Goal: Transaction & Acquisition: Download file/media

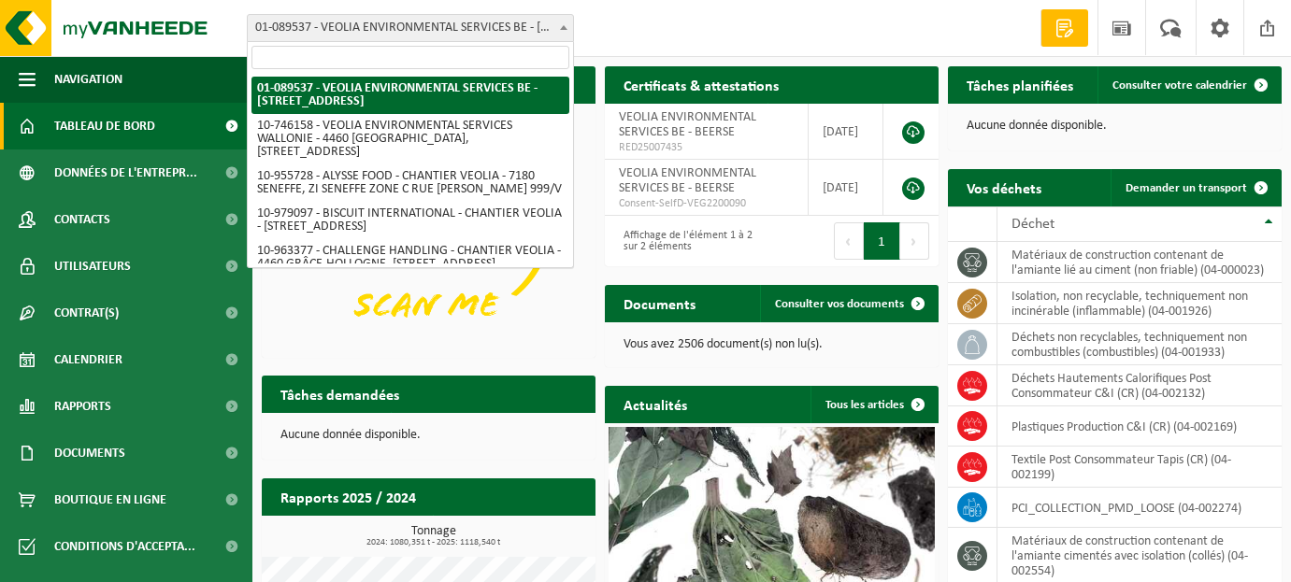
click at [558, 18] on span at bounding box center [563, 27] width 19 height 24
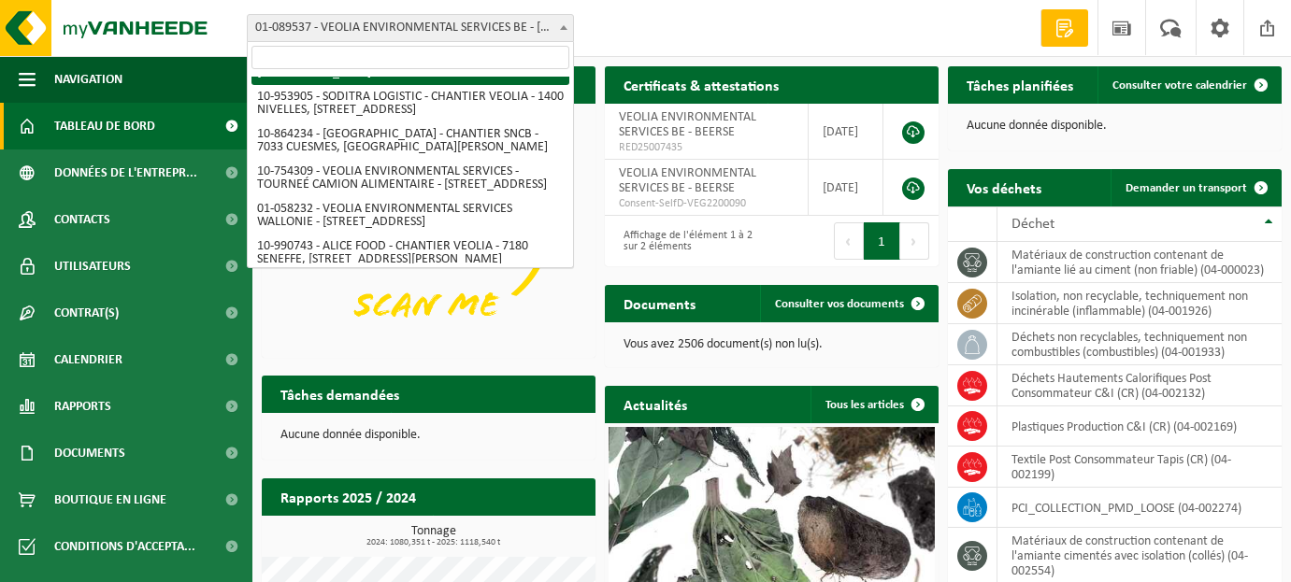
scroll to position [1120, 0]
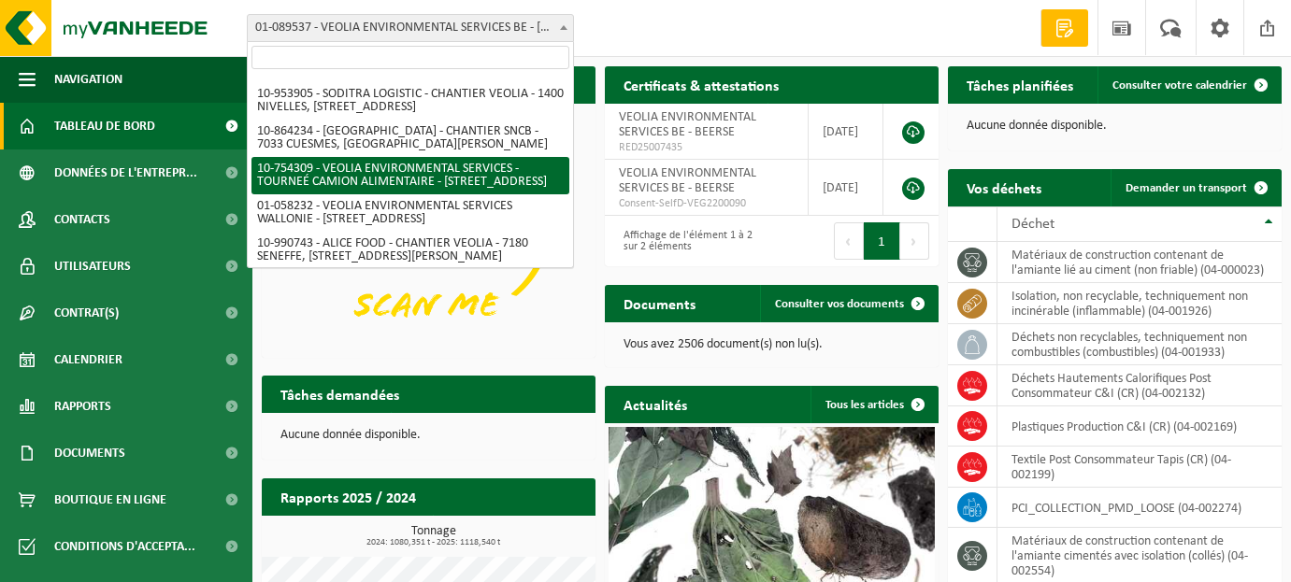
select select "95907"
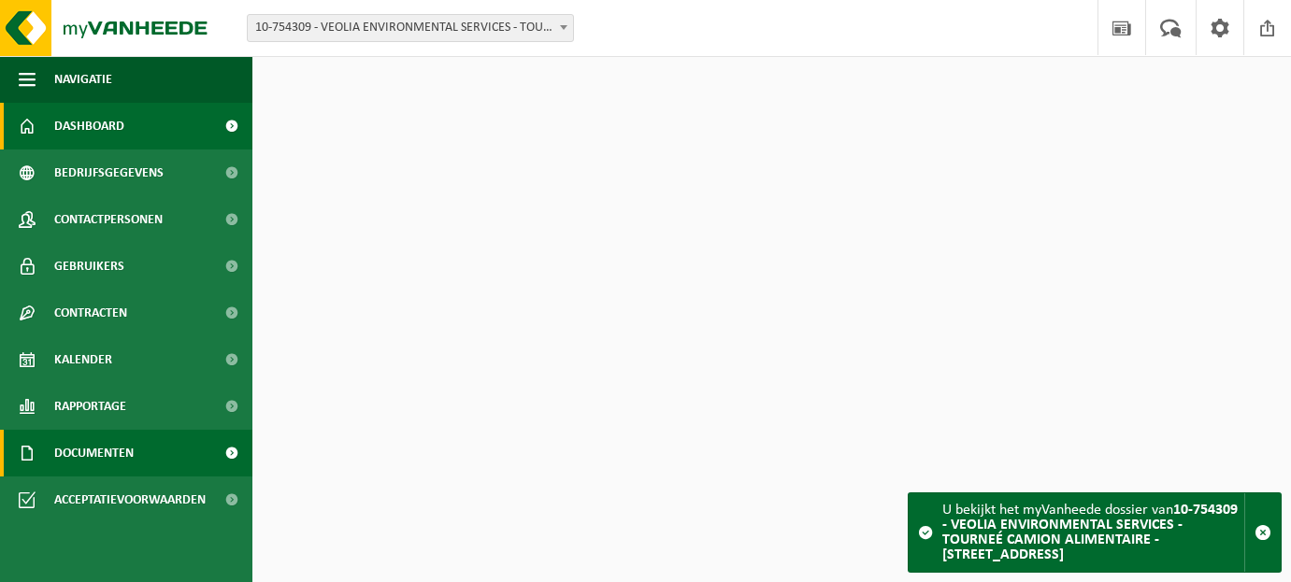
click at [122, 448] on span "Documenten" at bounding box center [93, 453] width 79 height 47
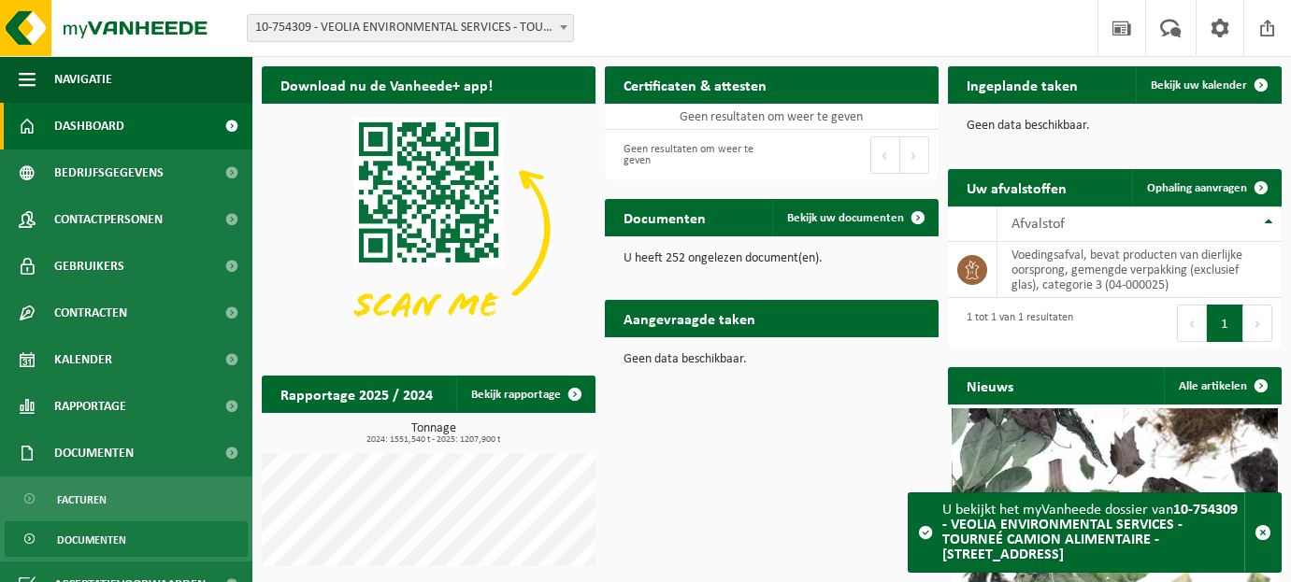
click at [89, 536] on span "Documenten" at bounding box center [91, 541] width 69 height 36
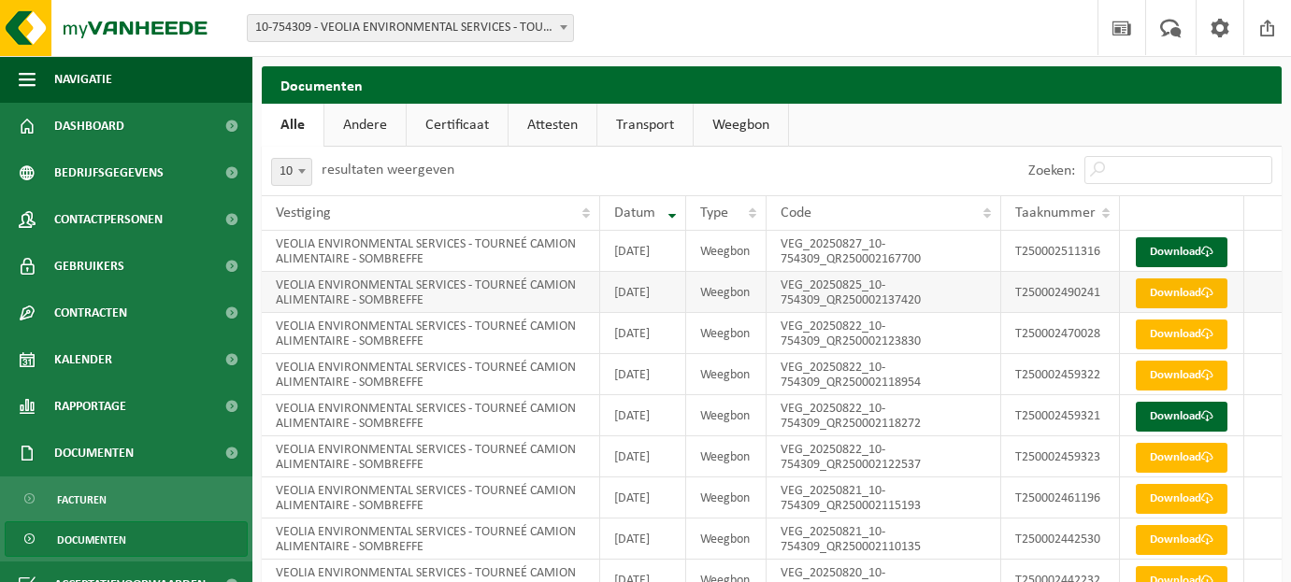
click at [1201, 299] on span at bounding box center [1207, 293] width 12 height 12
click at [1184, 256] on link "Download" at bounding box center [1182, 252] width 92 height 30
click at [1201, 299] on span at bounding box center [1207, 293] width 12 height 12
click at [1160, 350] on link "Download" at bounding box center [1182, 335] width 92 height 30
click at [1201, 381] on span at bounding box center [1207, 375] width 12 height 12
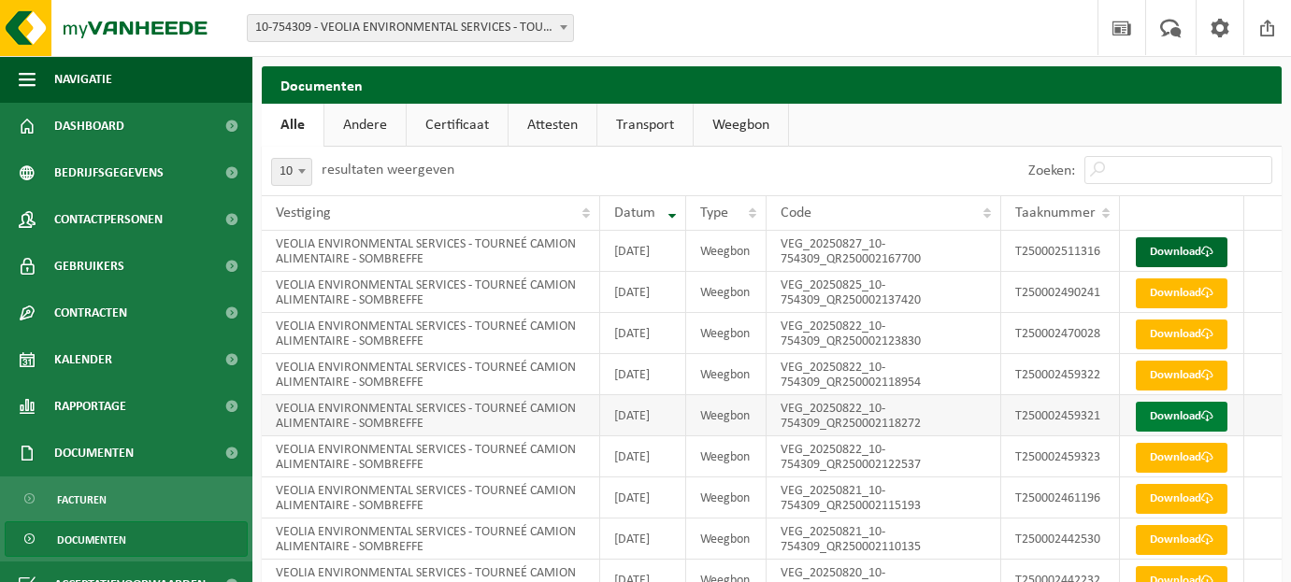
click at [1201, 423] on span at bounding box center [1207, 416] width 12 height 12
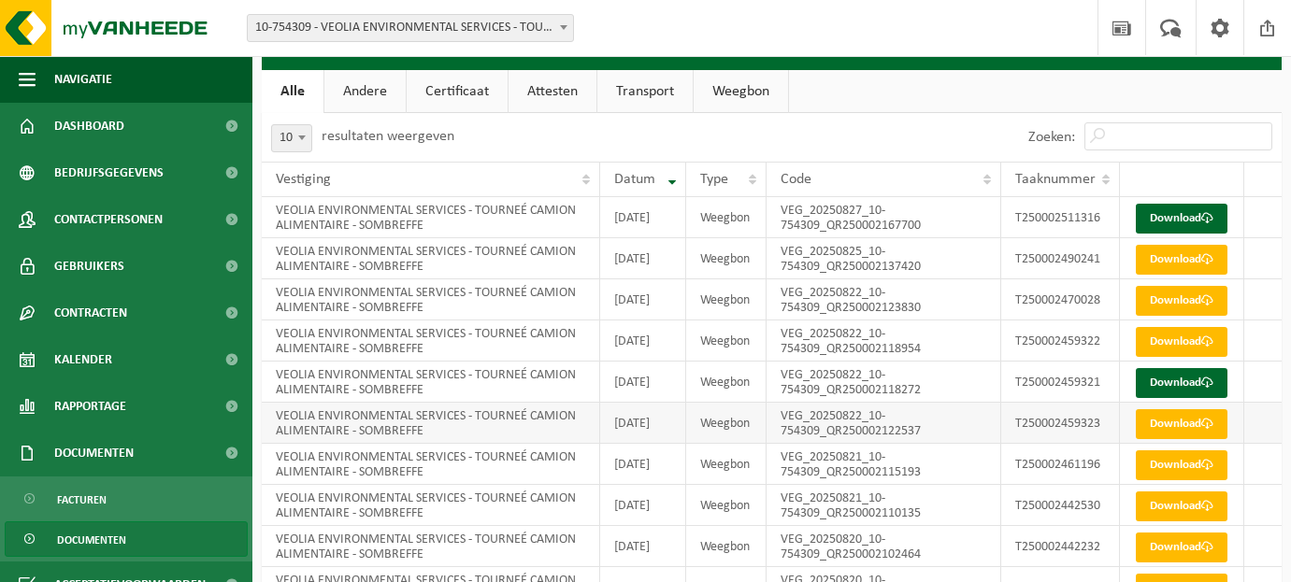
scroll to position [35, 0]
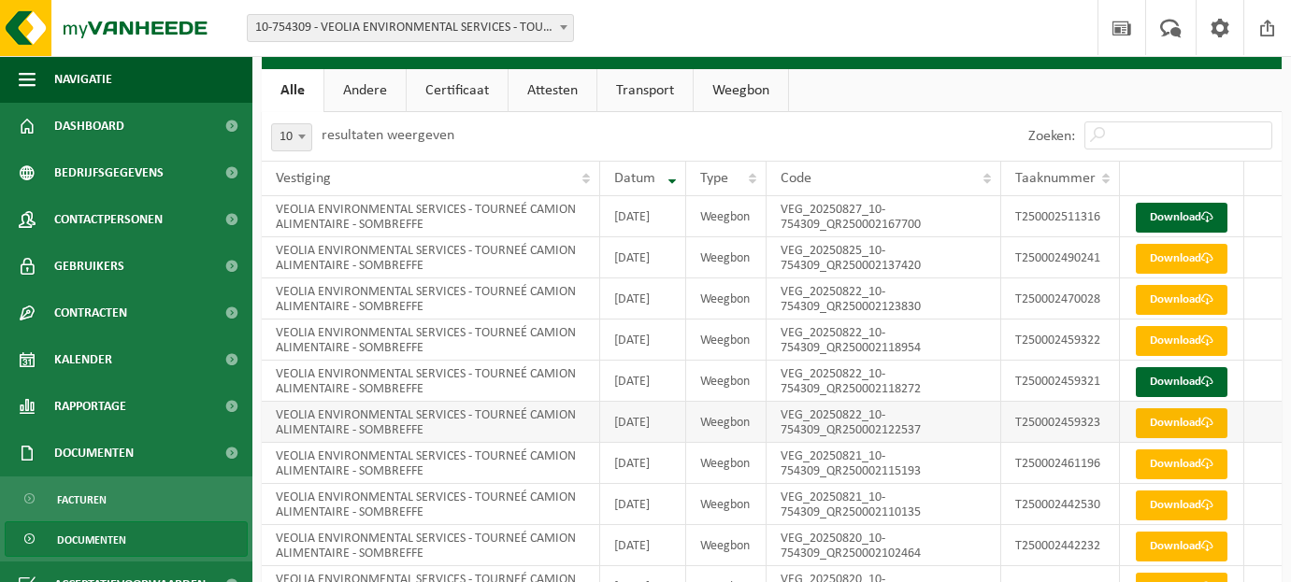
click at [1174, 438] on link "Download" at bounding box center [1182, 424] width 92 height 30
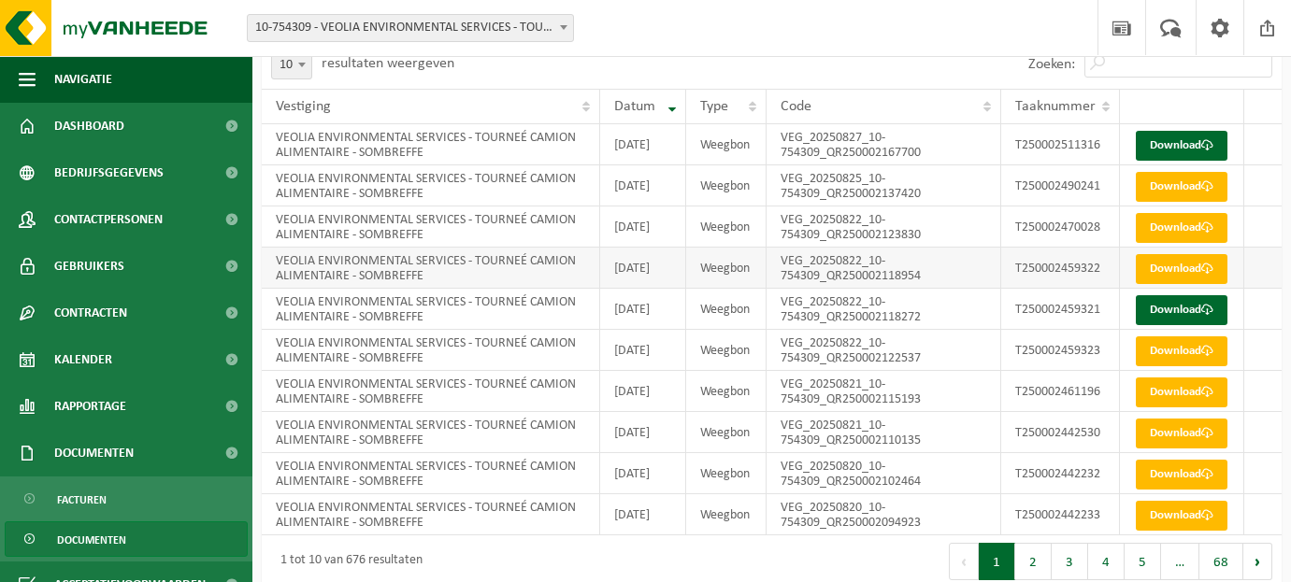
scroll to position [117, 0]
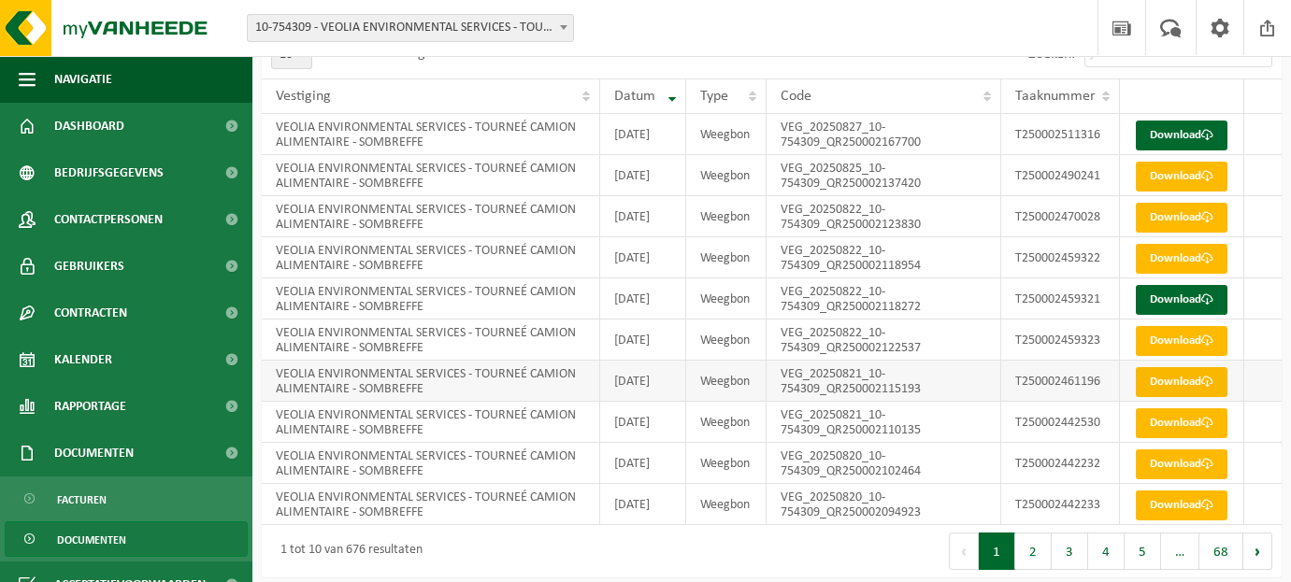
click at [1201, 388] on span at bounding box center [1207, 382] width 12 height 12
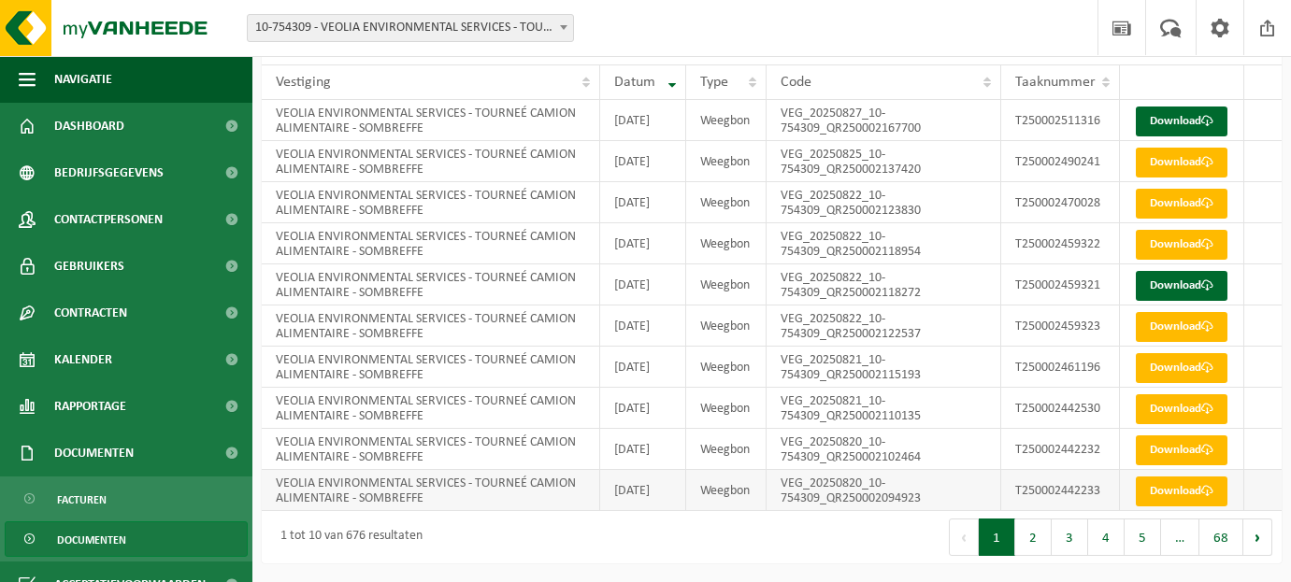
scroll to position [239, 0]
click at [1167, 423] on link "Download" at bounding box center [1182, 410] width 92 height 30
click at [1176, 466] on link "Download" at bounding box center [1182, 451] width 92 height 30
click at [1167, 507] on link "Download" at bounding box center [1182, 492] width 92 height 30
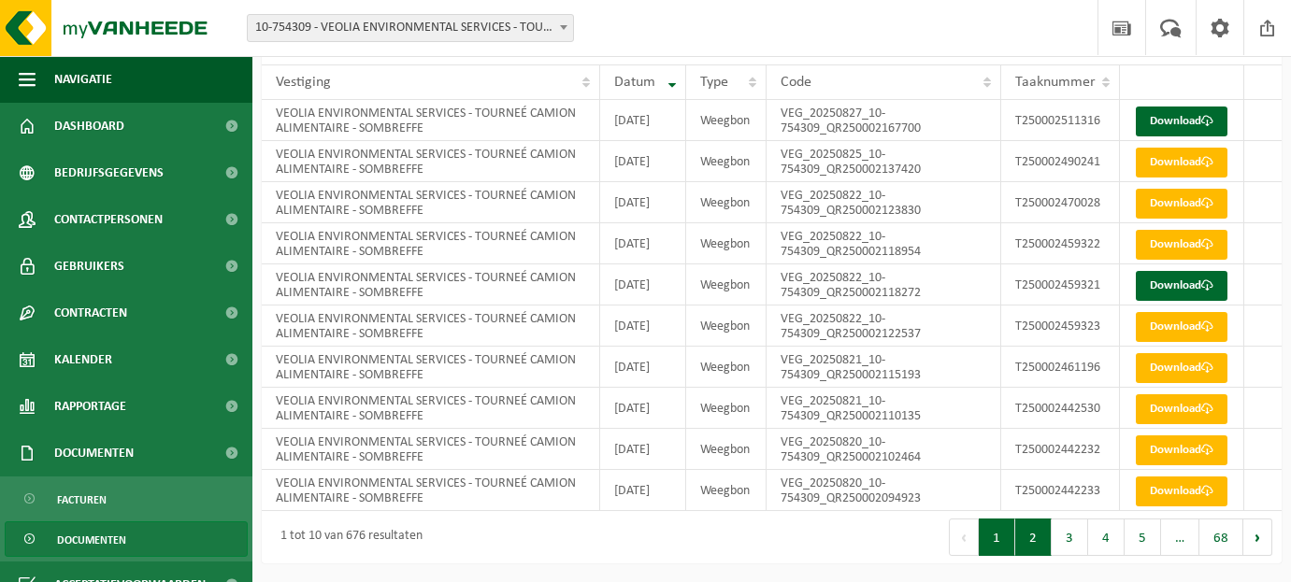
click at [1035, 546] on button "2" at bounding box center [1033, 537] width 36 height 37
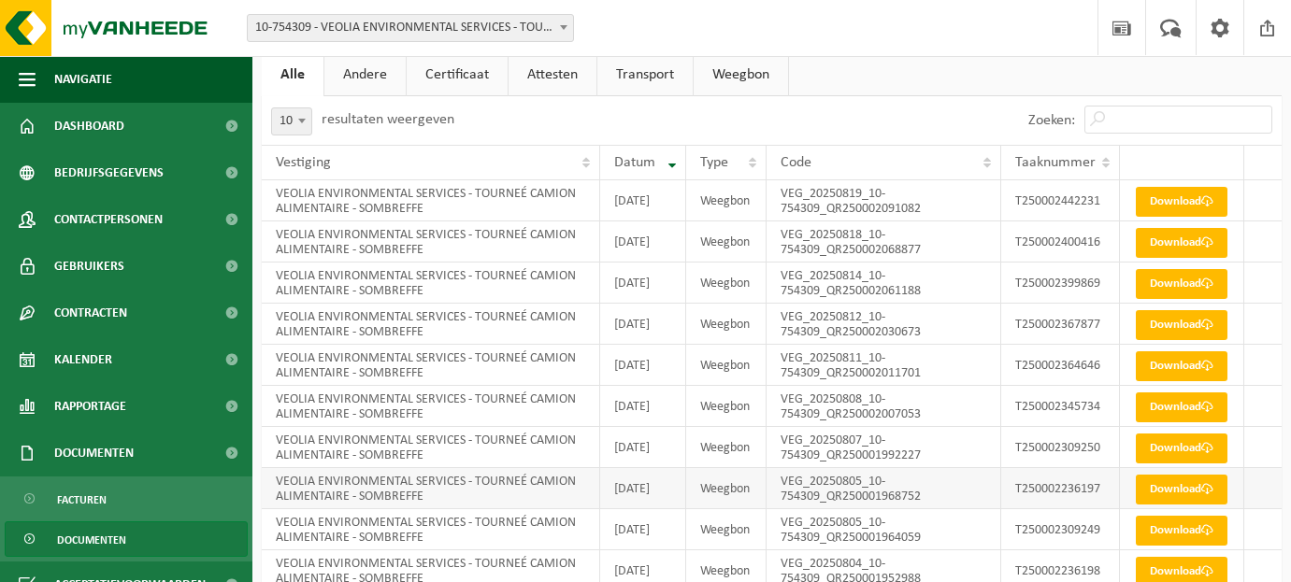
scroll to position [51, 0]
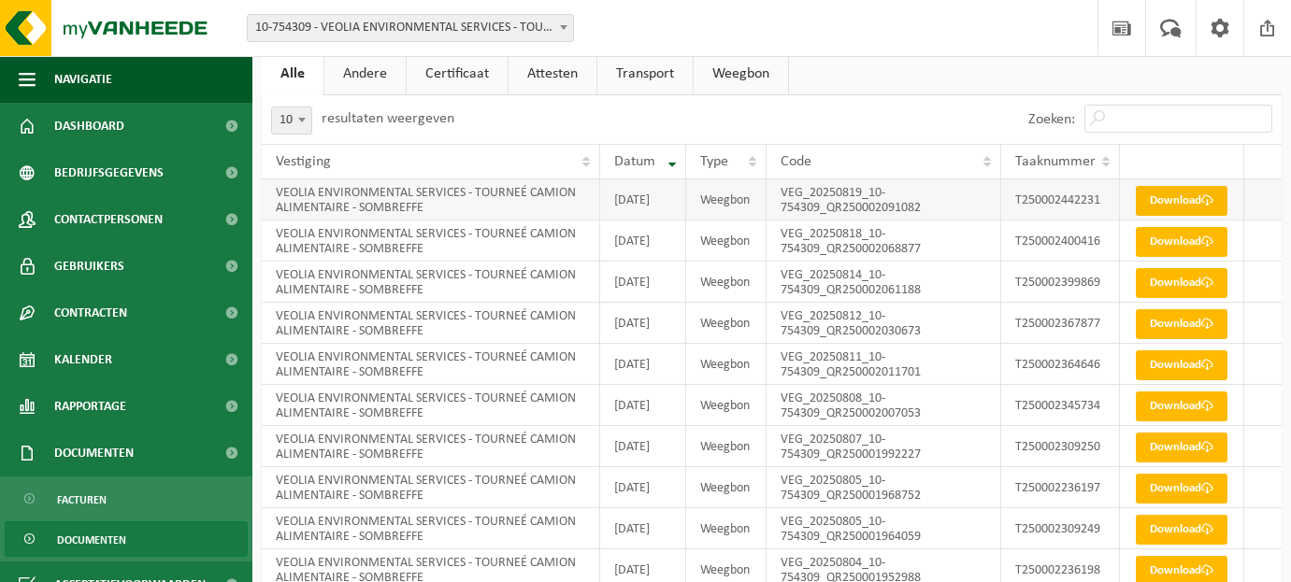
click at [1208, 209] on link "Download" at bounding box center [1182, 201] width 92 height 30
click at [1184, 257] on link "Download" at bounding box center [1182, 242] width 92 height 30
click at [1201, 289] on span at bounding box center [1207, 283] width 12 height 12
click at [1193, 339] on link "Download" at bounding box center [1182, 324] width 92 height 30
click at [1198, 380] on link "Download" at bounding box center [1182, 366] width 92 height 30
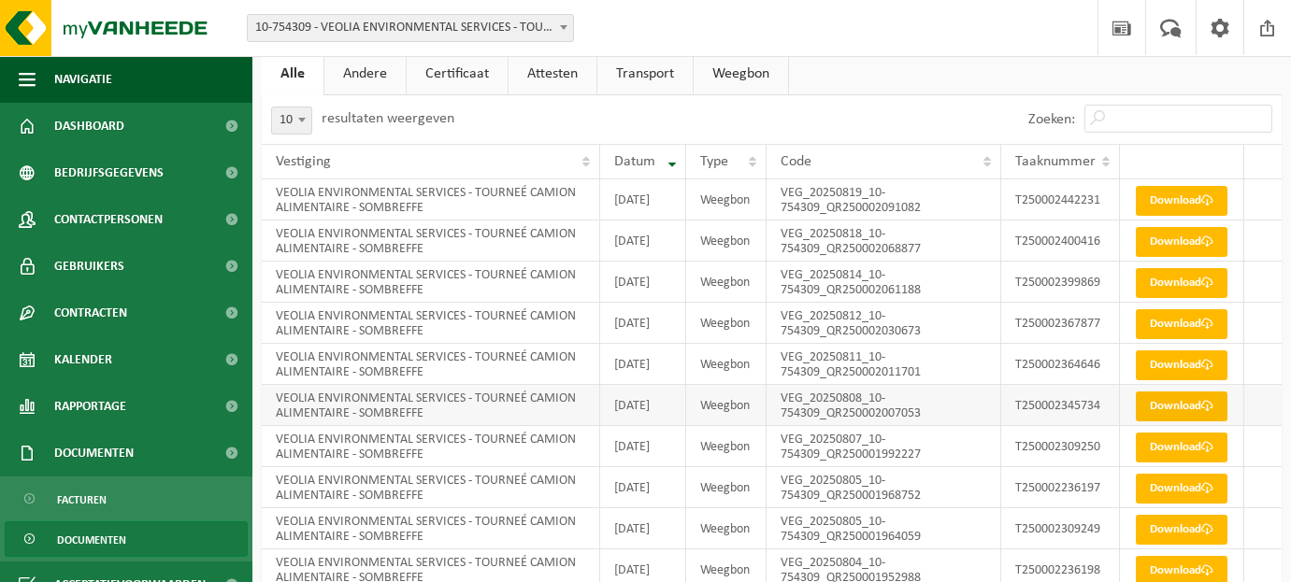
click at [1164, 422] on link "Download" at bounding box center [1182, 407] width 92 height 30
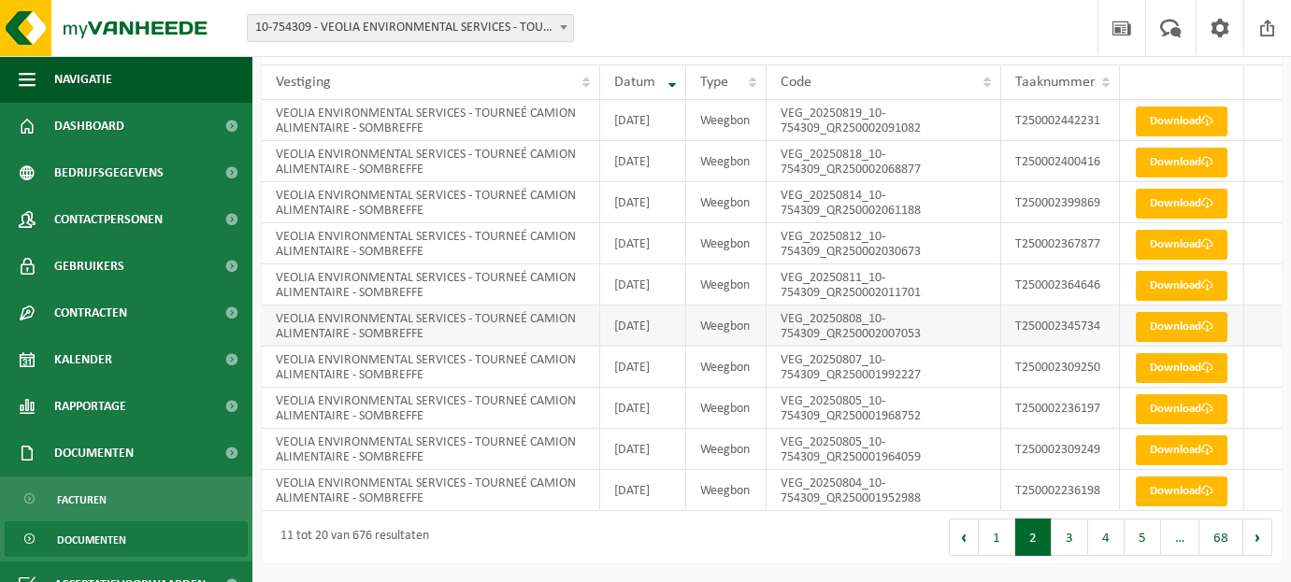
scroll to position [208, 0]
click at [1180, 383] on link "Download" at bounding box center [1182, 368] width 92 height 30
click at [1201, 450] on span at bounding box center [1207, 450] width 12 height 12
click at [1201, 497] on span at bounding box center [1207, 491] width 12 height 12
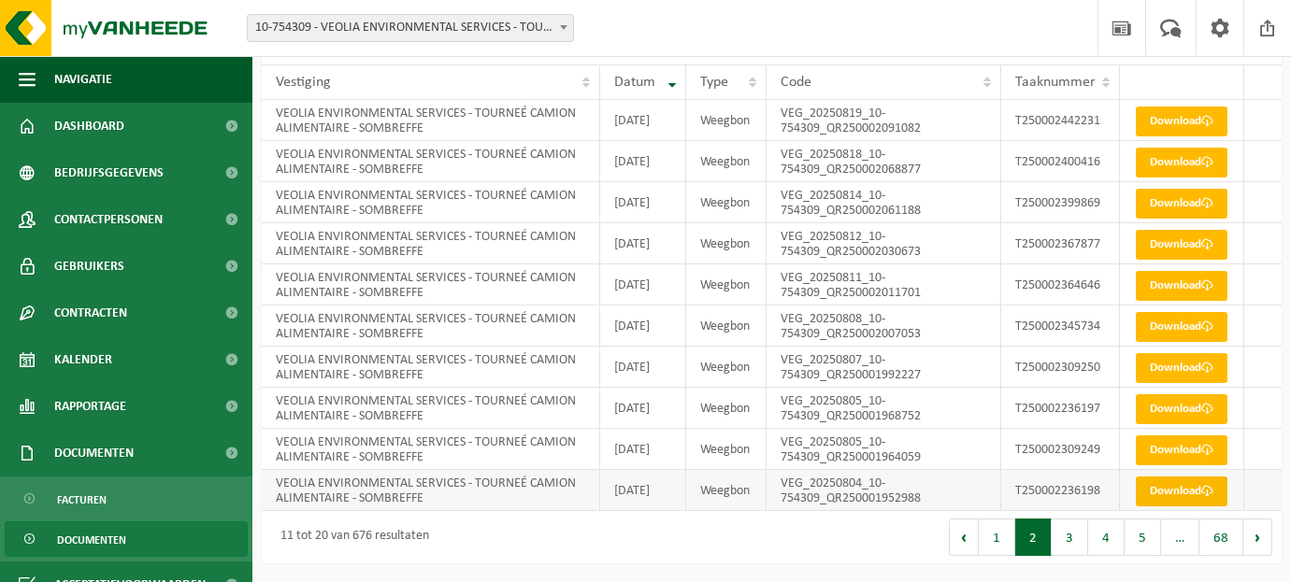
click at [1205, 507] on link "Download" at bounding box center [1182, 492] width 92 height 30
click at [1066, 546] on button "3" at bounding box center [1070, 537] width 36 height 37
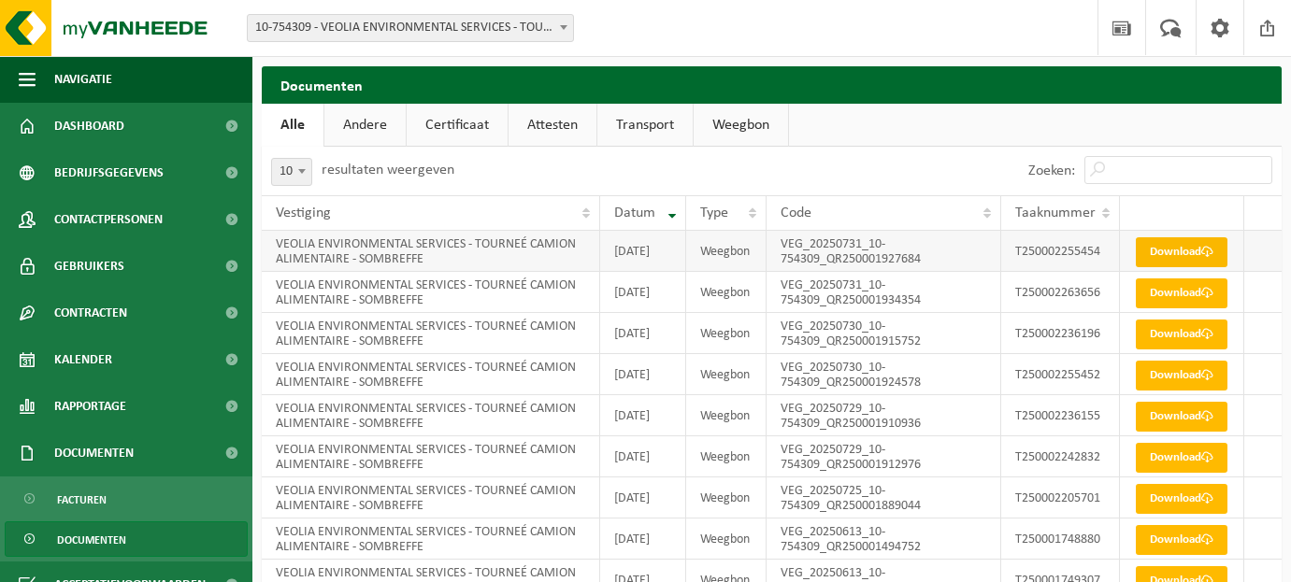
click at [1184, 261] on link "Download" at bounding box center [1182, 252] width 92 height 30
click at [1190, 309] on link "Download" at bounding box center [1182, 294] width 92 height 30
